Goal: Task Accomplishment & Management: Use online tool/utility

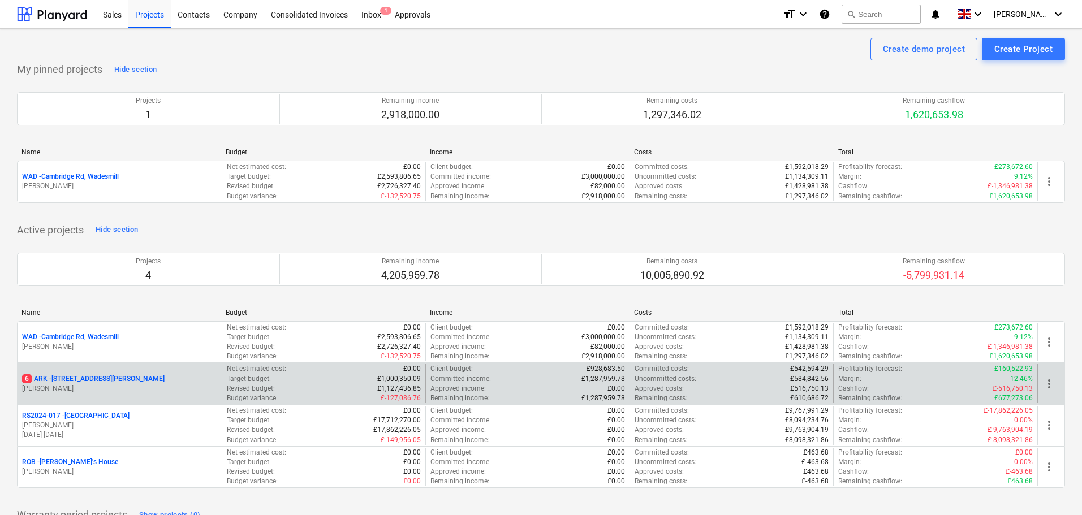
click at [65, 378] on p "[STREET_ADDRESS][PERSON_NAME]" at bounding box center [93, 379] width 143 height 10
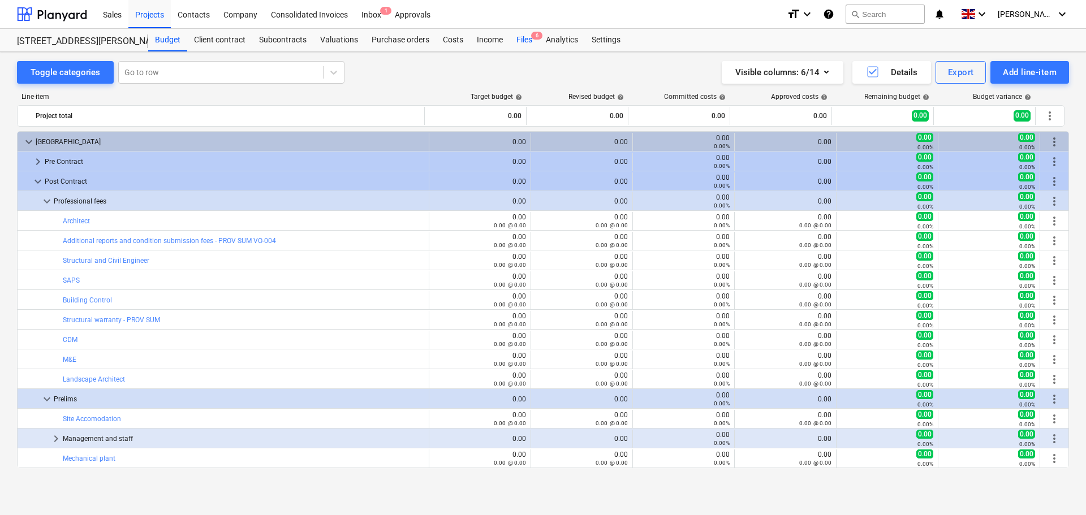
click at [524, 38] on div "Files 6" at bounding box center [524, 40] width 29 height 23
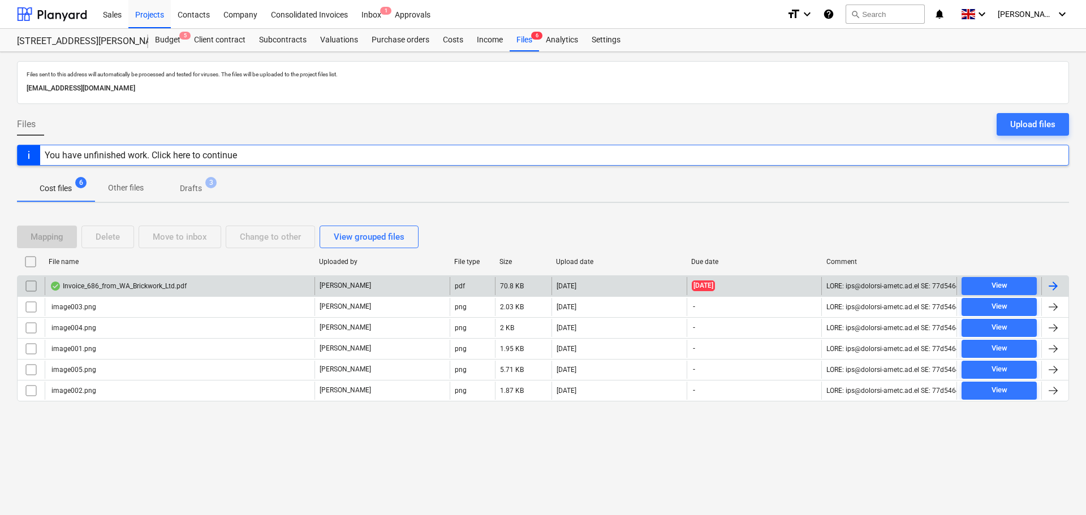
click at [130, 287] on div "Invoice_686_from_WA_Brickwork_Ltd.pdf" at bounding box center [118, 286] width 137 height 9
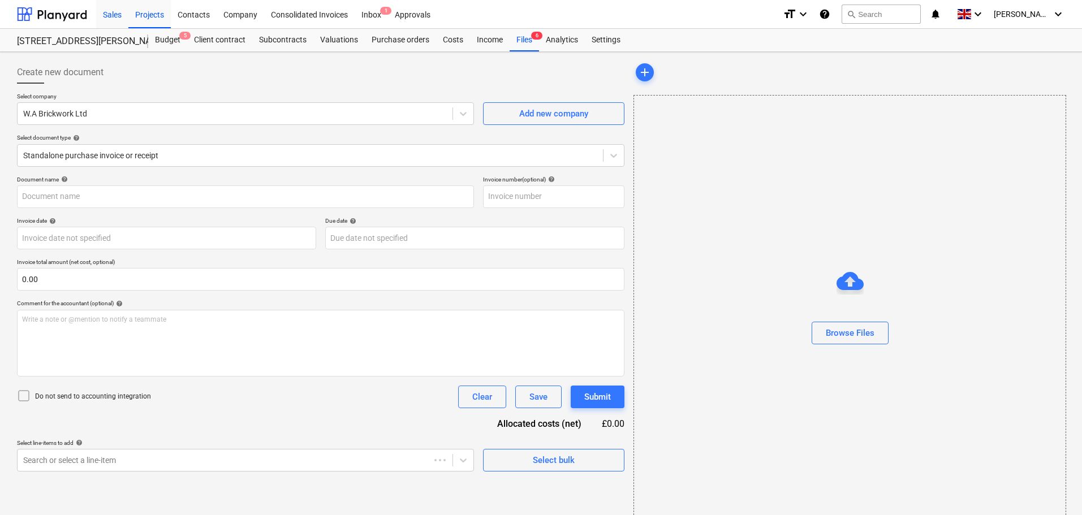
type input "686"
type input "[DATE]"
